Goal: Manage account settings

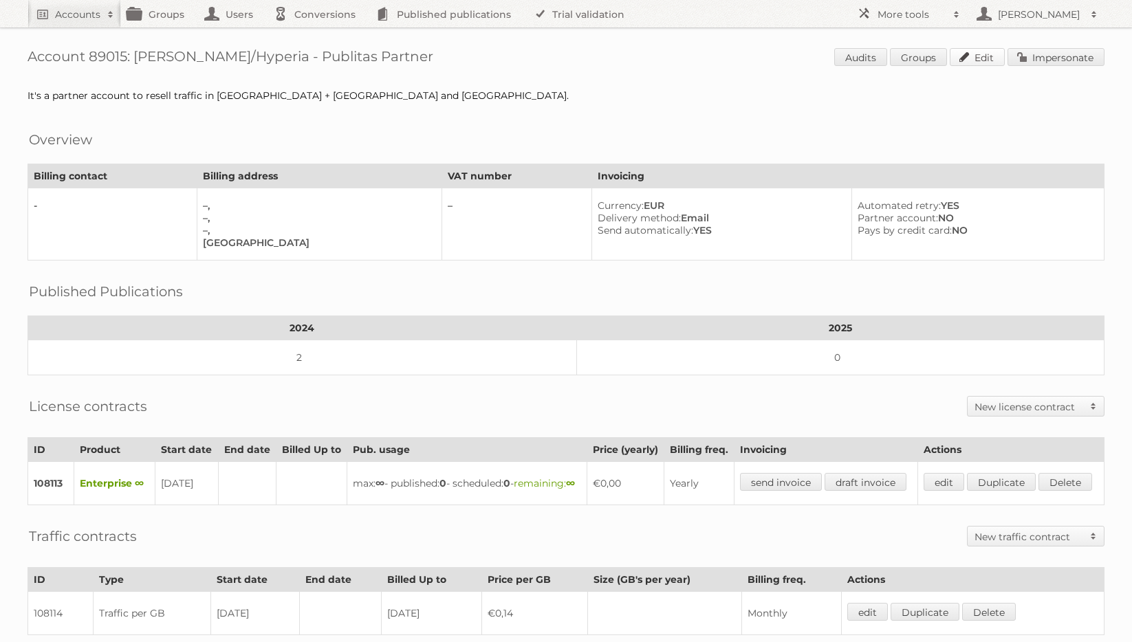
click at [968, 60] on link "Edit" at bounding box center [976, 57] width 55 height 18
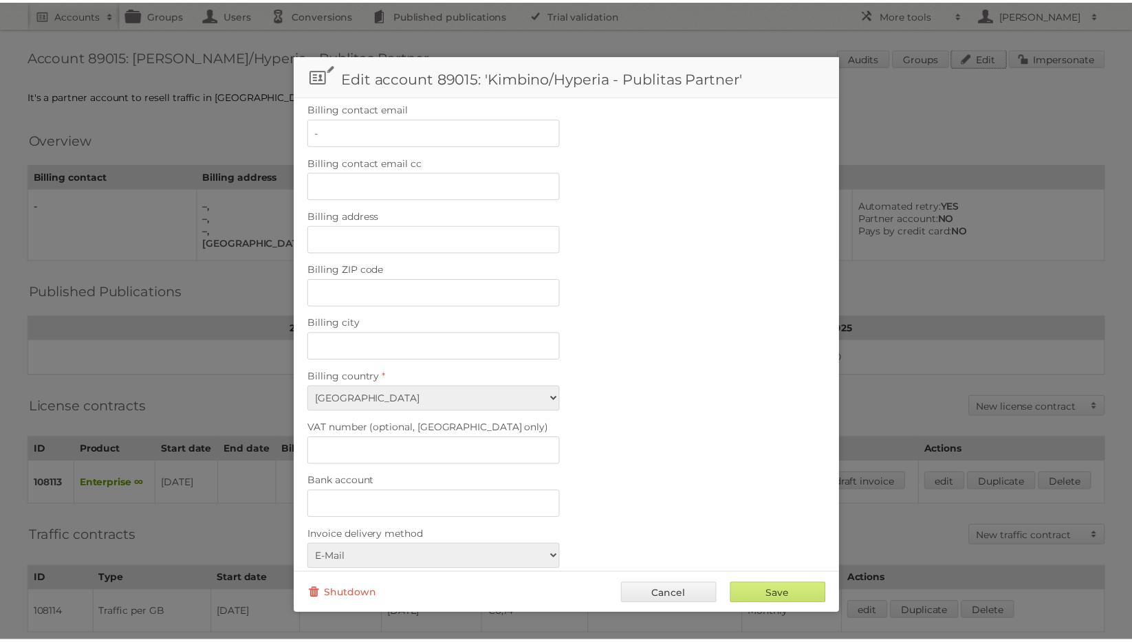
scroll to position [468, 0]
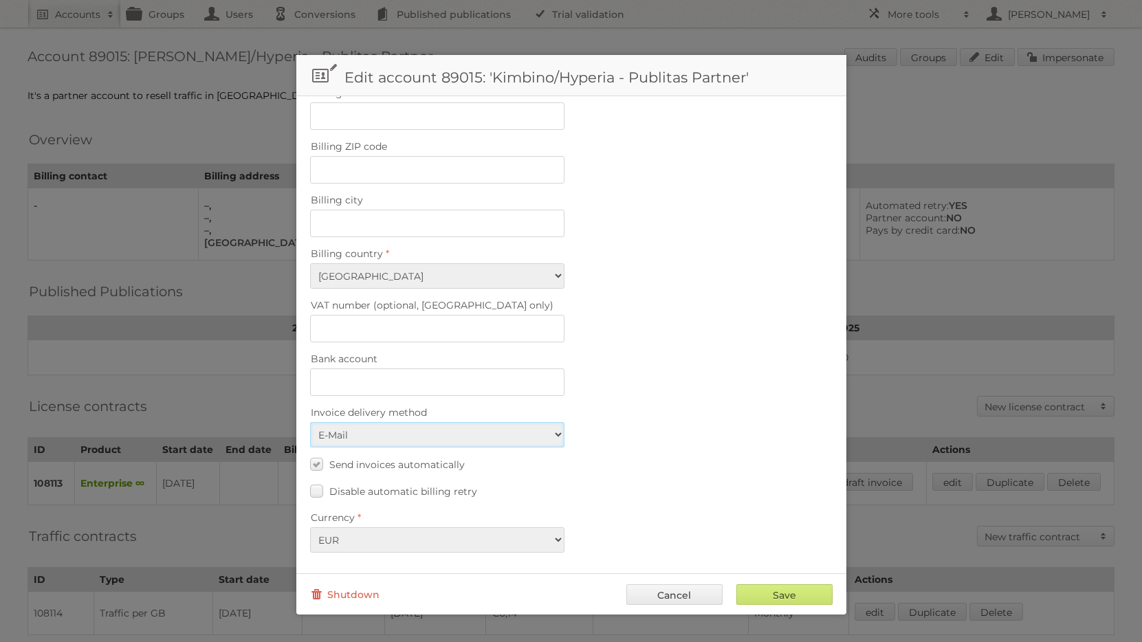
click at [555, 434] on select "E-Mail Paper invoice by mail" at bounding box center [437, 434] width 254 height 25
click at [699, 598] on link "Cancel" at bounding box center [674, 594] width 96 height 21
